Goal: Find specific page/section: Find specific page/section

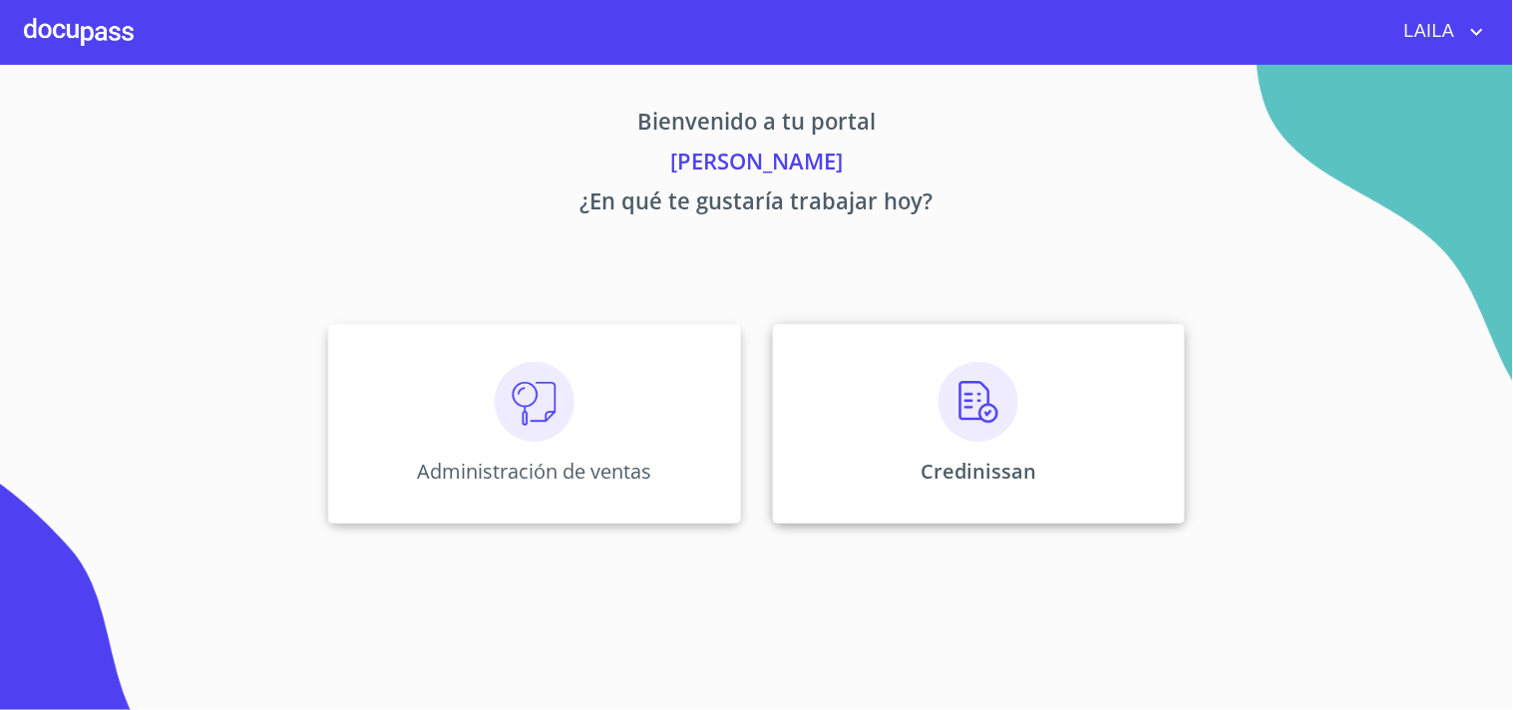
click at [938, 382] on img at bounding box center [978, 402] width 80 height 80
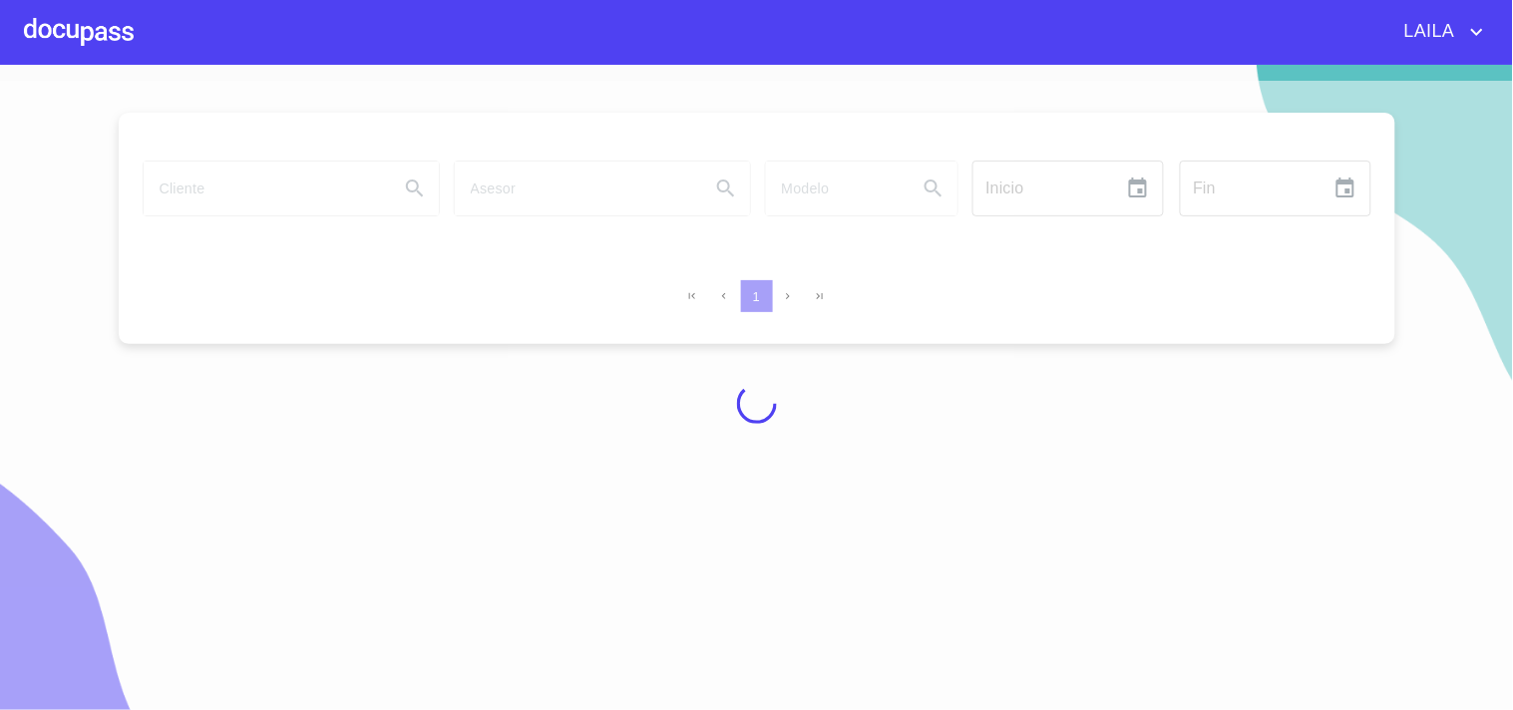
click at [249, 189] on div at bounding box center [756, 403] width 1513 height 645
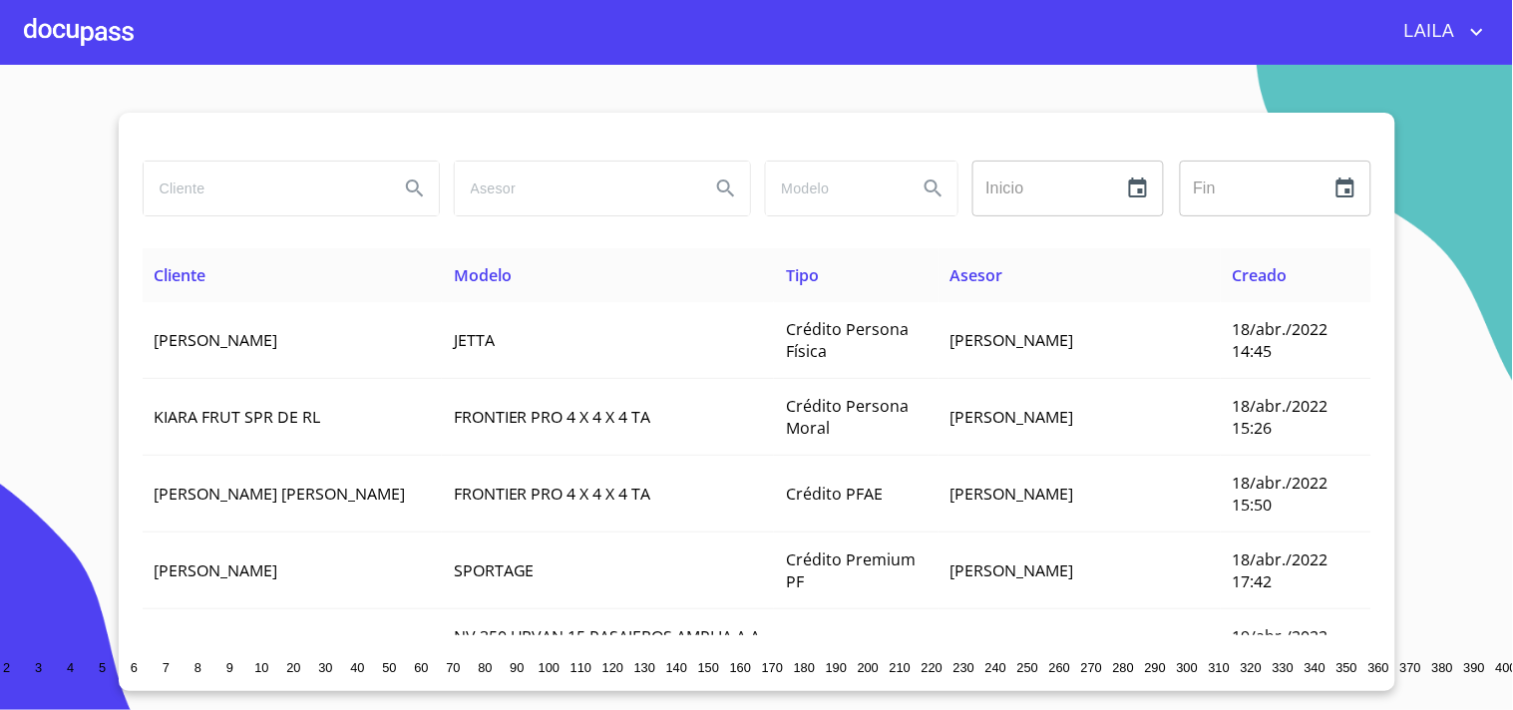
click at [230, 191] on input "search" at bounding box center [263, 189] width 239 height 54
click at [274, 186] on input "[PERSON_NAME]" at bounding box center [263, 189] width 239 height 54
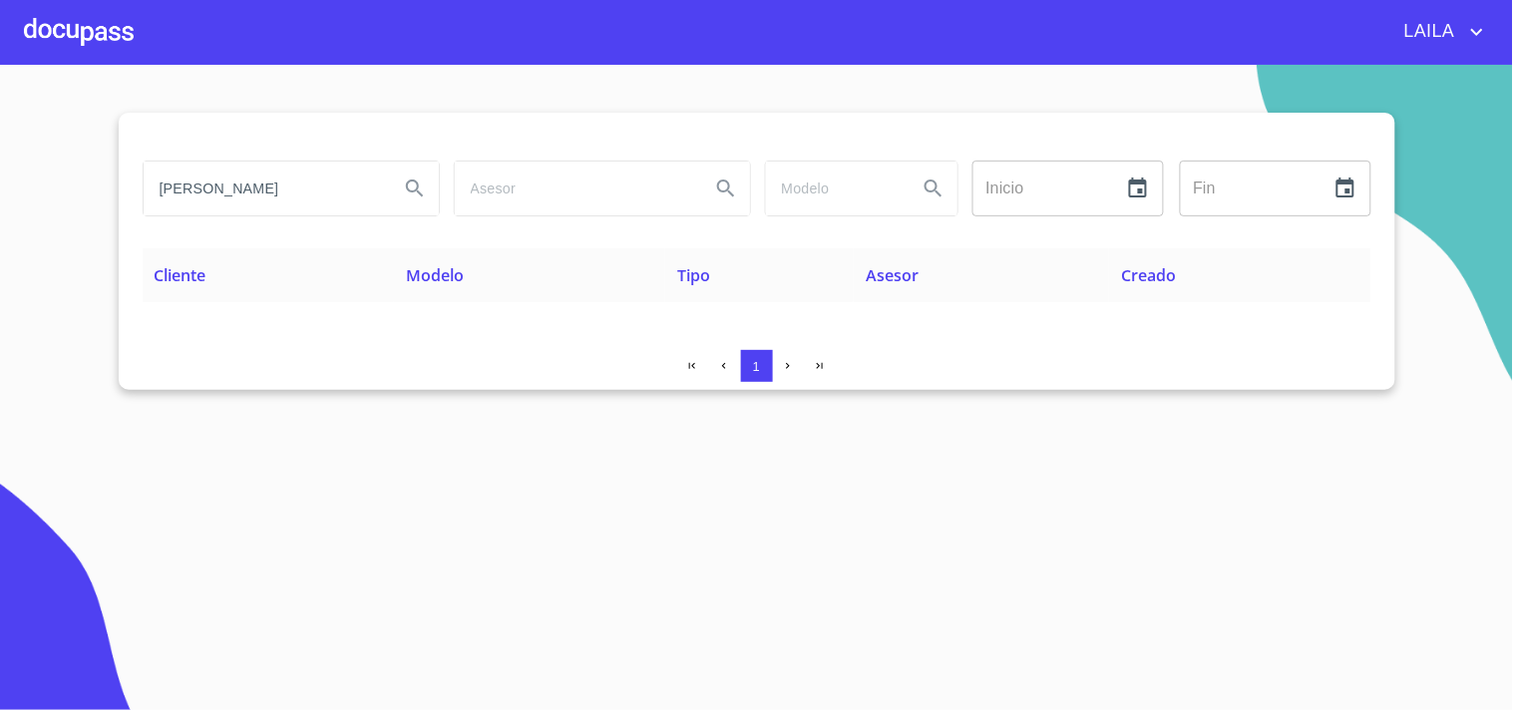
drag, startPoint x: 240, startPoint y: 185, endPoint x: 361, endPoint y: 201, distance: 121.7
click at [361, 201] on input "[PERSON_NAME]" at bounding box center [263, 189] width 239 height 54
click at [317, 196] on input "[PERSON_NAME]" at bounding box center [263, 189] width 239 height 54
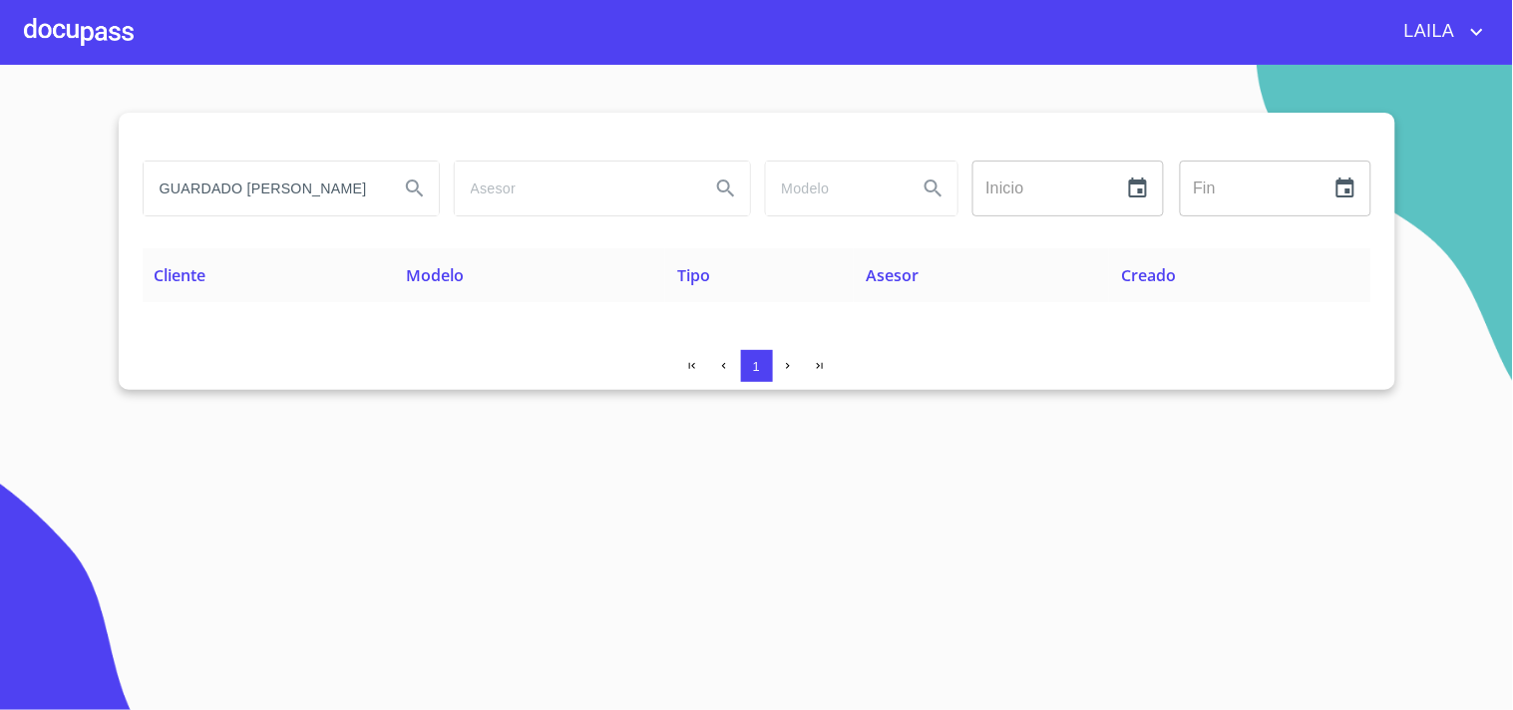
type input "GUARDADO [PERSON_NAME]"
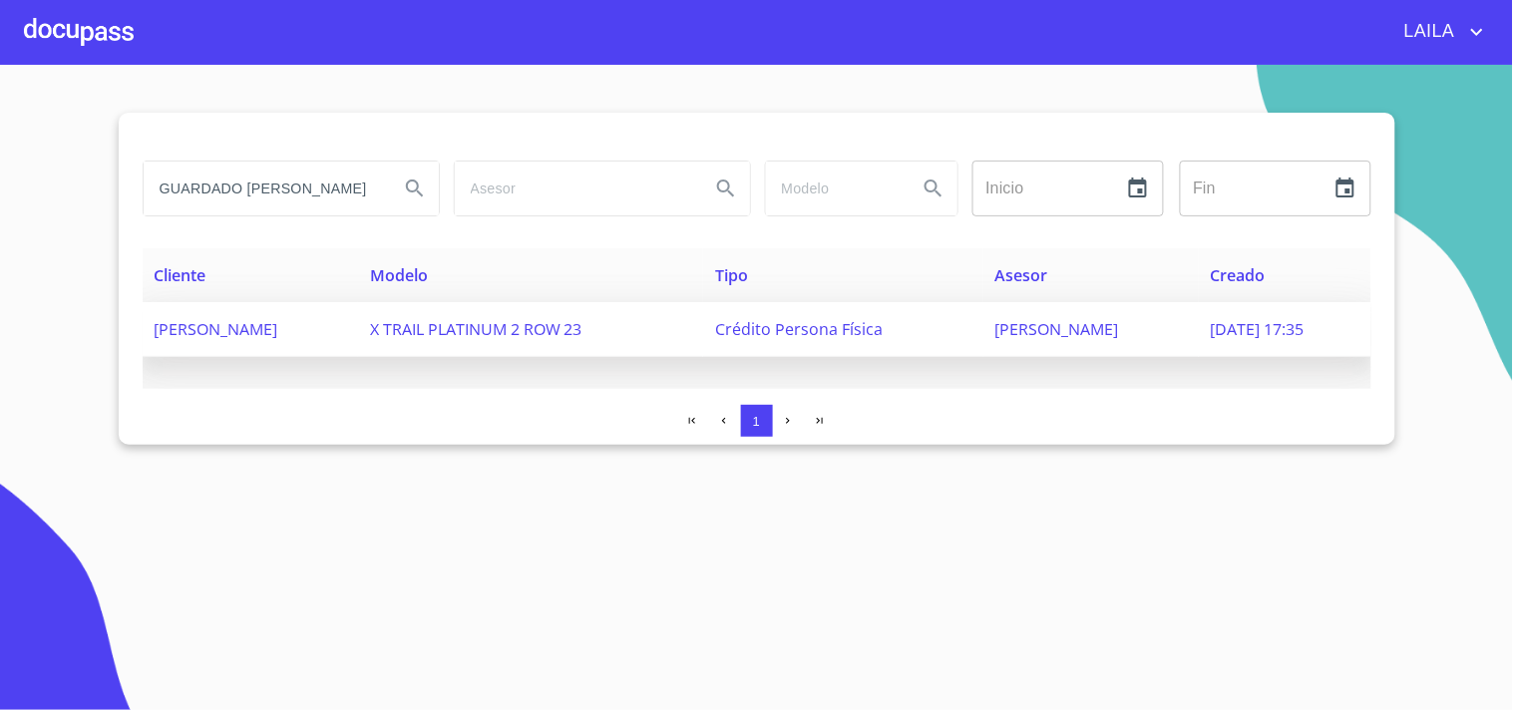
click at [358, 342] on td "[PERSON_NAME]" at bounding box center [250, 329] width 215 height 55
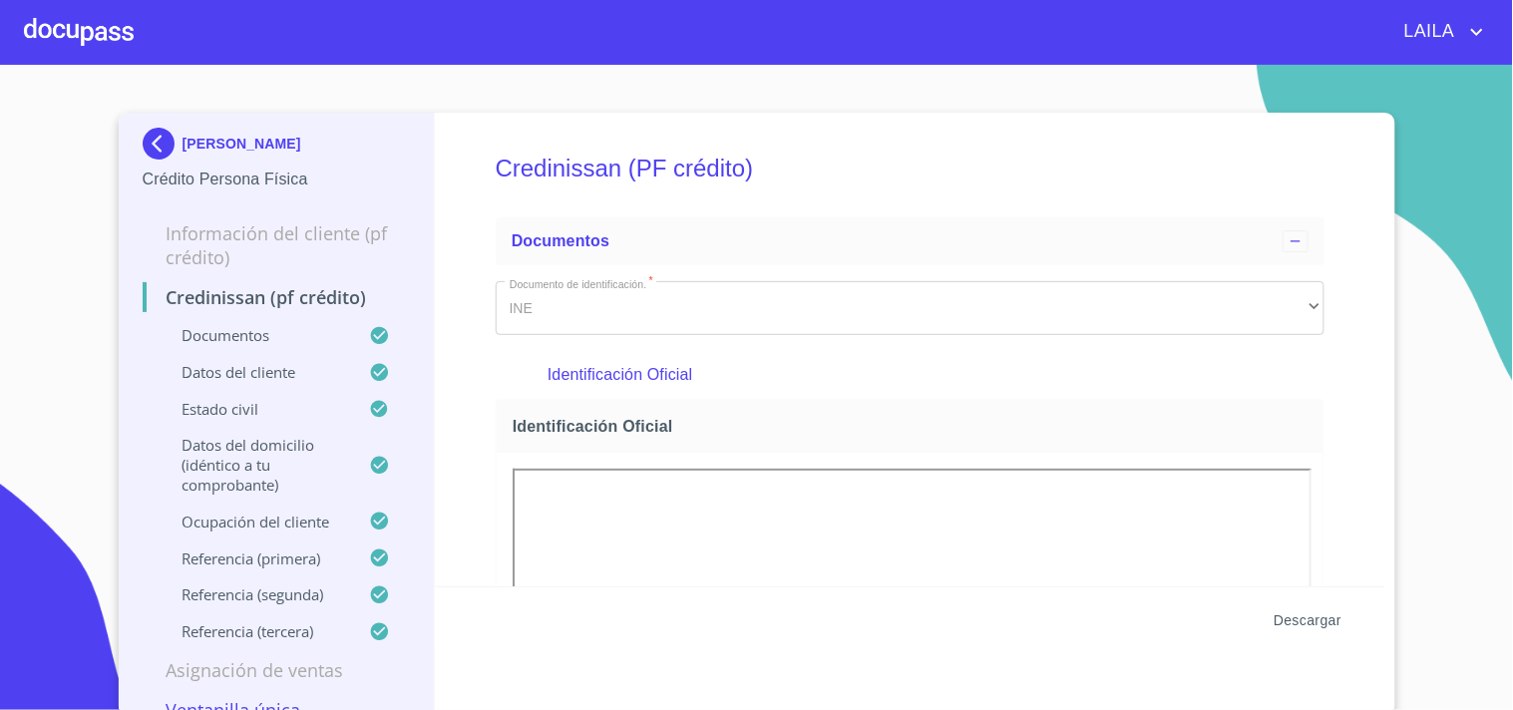
click at [1312, 609] on span "Descargar" at bounding box center [1307, 620] width 68 height 25
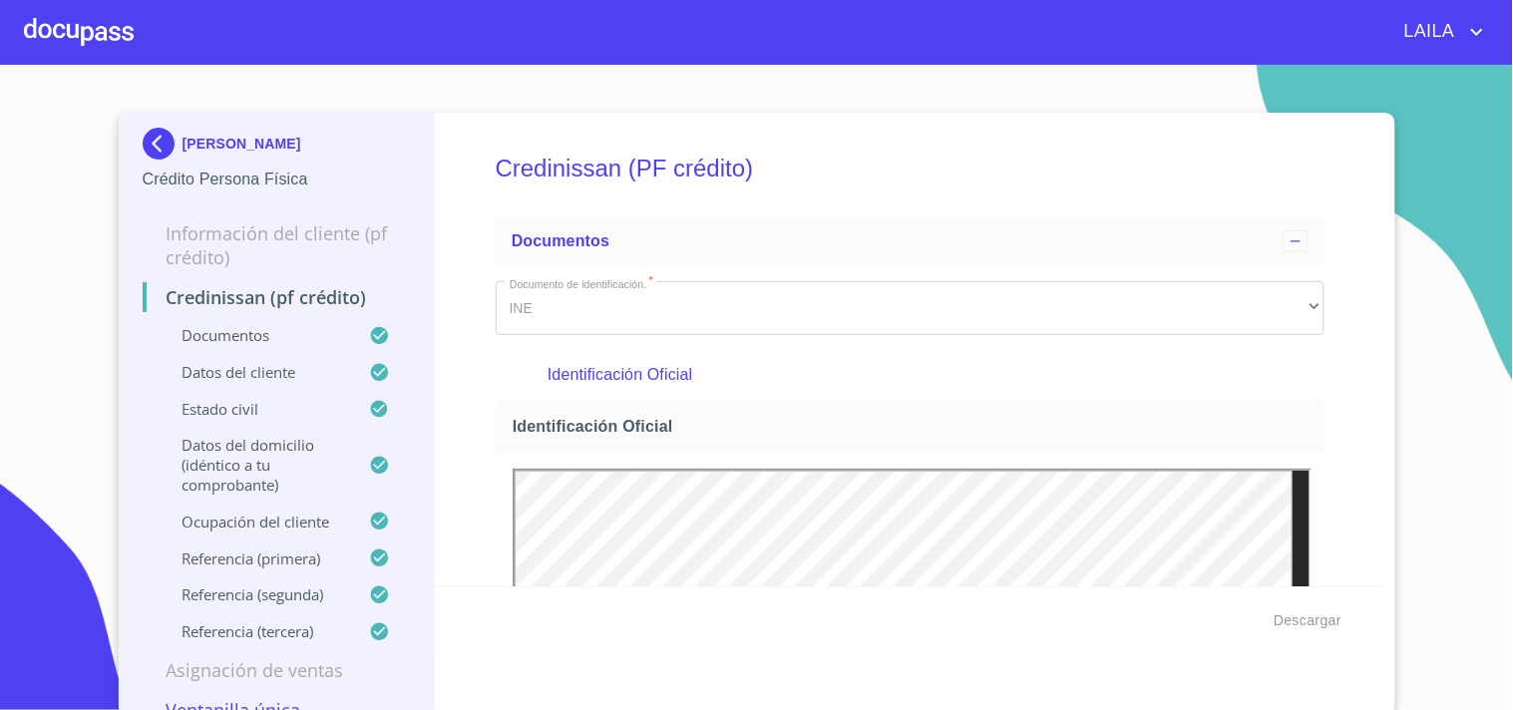
click at [143, 138] on img at bounding box center [163, 144] width 40 height 32
